Goal: Task Accomplishment & Management: Complete application form

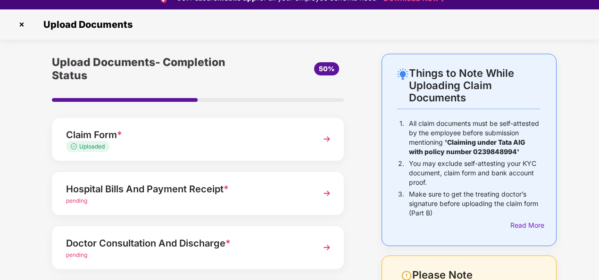
scroll to position [23, 0]
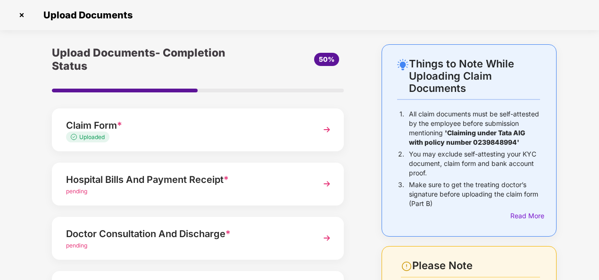
click at [234, 182] on div "Hospital Bills And Payment Receipt *" at bounding box center [187, 179] width 242 height 15
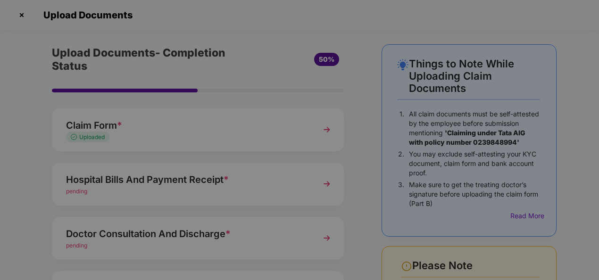
scroll to position [0, 0]
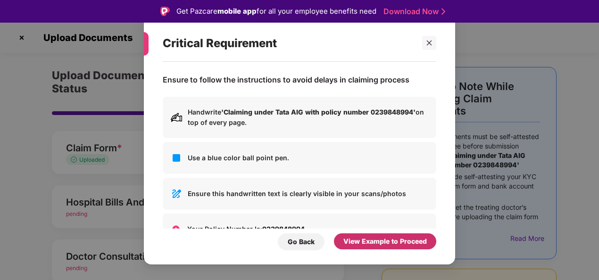
click at [377, 240] on div "View Example to Proceed" at bounding box center [386, 241] width 84 height 10
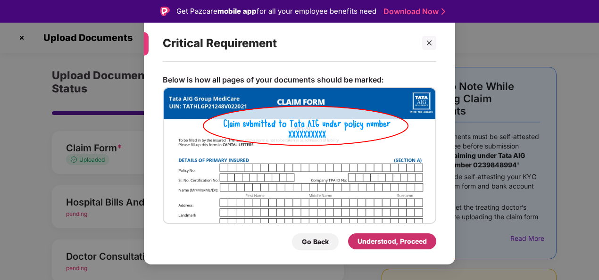
click at [377, 240] on div "Understood, Proceed" at bounding box center [392, 241] width 69 height 10
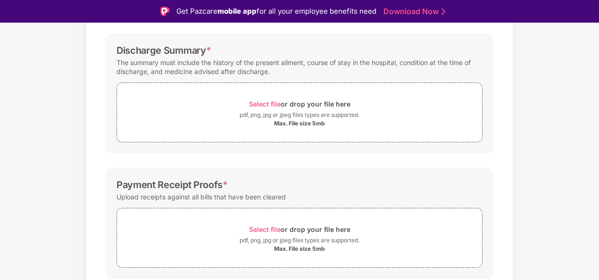
scroll to position [261, 0]
click at [263, 101] on span "Select file" at bounding box center [265, 103] width 32 height 8
